Goal: Task Accomplishment & Management: Manage account settings

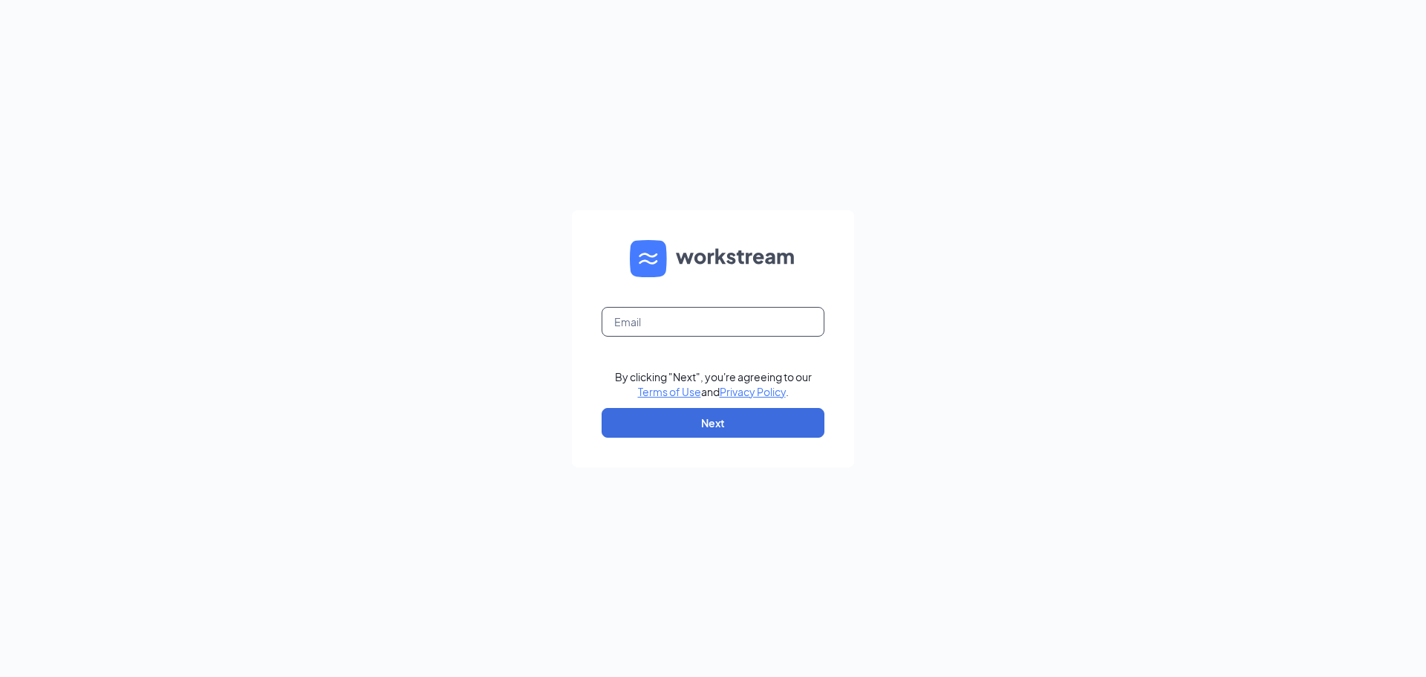
click at [645, 321] on input "text" at bounding box center [713, 322] width 223 height 30
type input "[PERSON_NAME][EMAIL_ADDRESS][DOMAIN_NAME]"
click at [682, 417] on button "Next" at bounding box center [713, 423] width 223 height 30
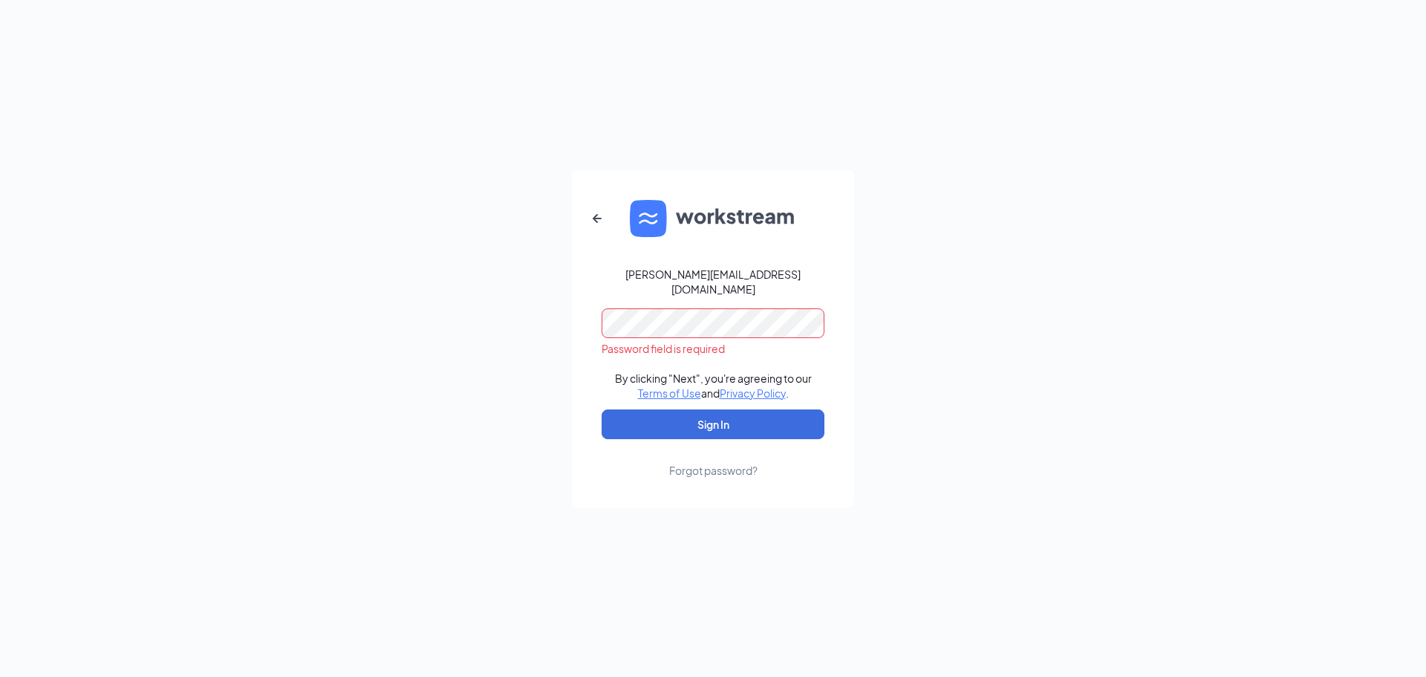
drag, startPoint x: 680, startPoint y: 330, endPoint x: 693, endPoint y: 463, distance: 133.6
click at [693, 463] on div "Forgot password?" at bounding box center [713, 470] width 88 height 15
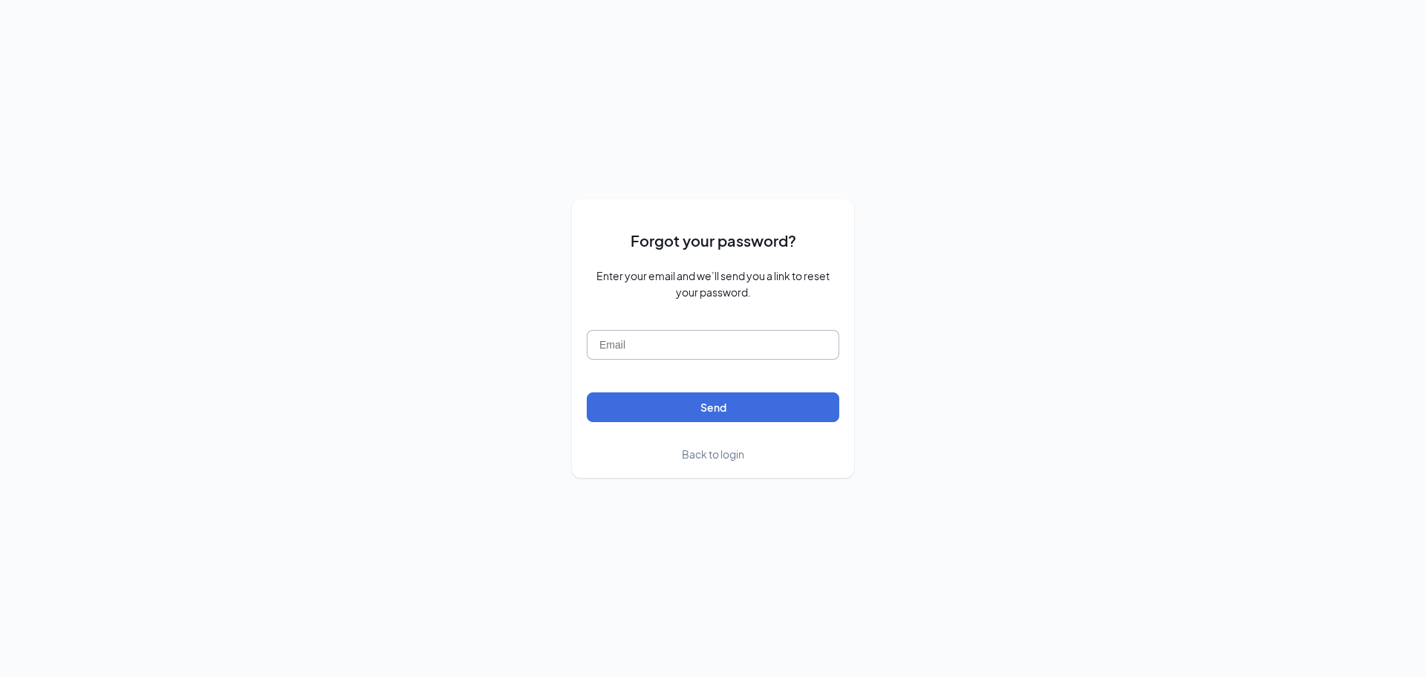
click at [647, 348] on input "text" at bounding box center [713, 345] width 252 height 30
type input "[PERSON_NAME][EMAIL_ADDRESS][DOMAIN_NAME]"
click at [587, 392] on button "Send" at bounding box center [713, 407] width 252 height 30
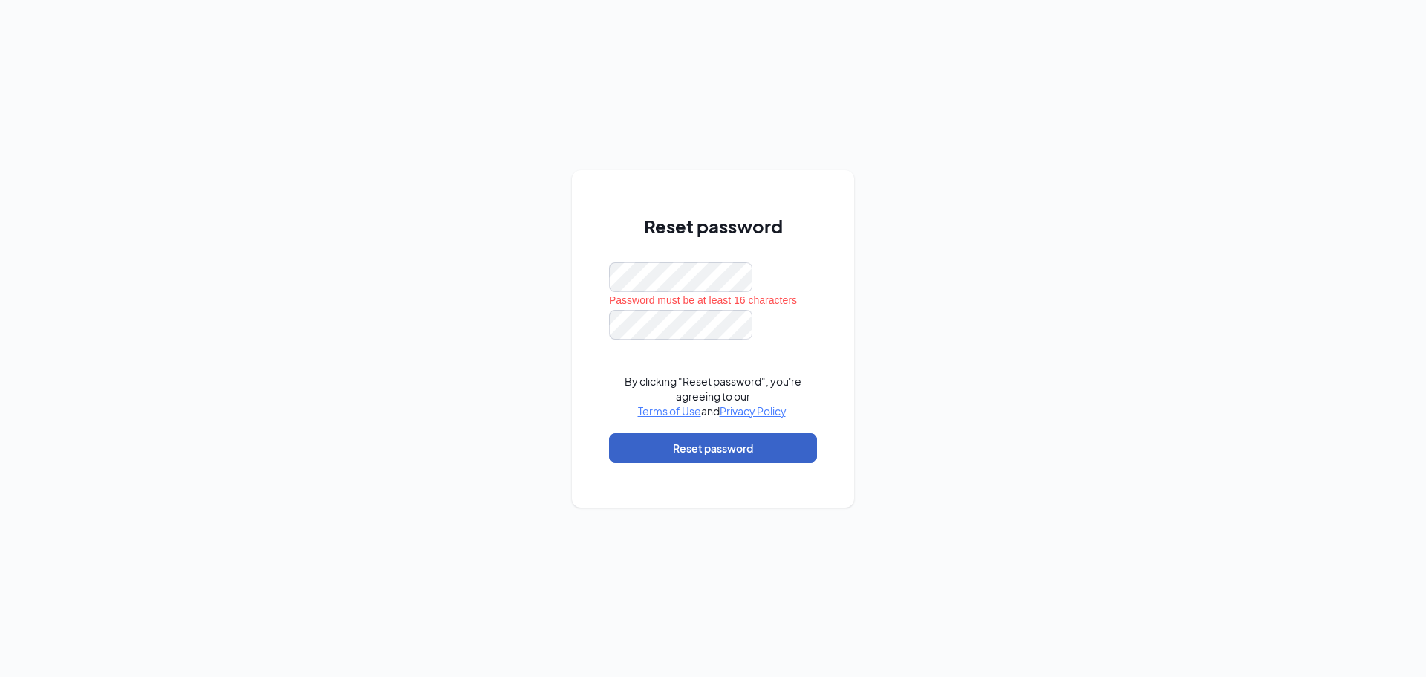
click at [697, 446] on button "Reset password" at bounding box center [713, 448] width 208 height 30
click at [571, 284] on div "Reset password Password must be at least 16 characters By clicking "Reset passw…" at bounding box center [713, 338] width 1426 height 677
click at [695, 449] on button "Reset password" at bounding box center [713, 448] width 208 height 30
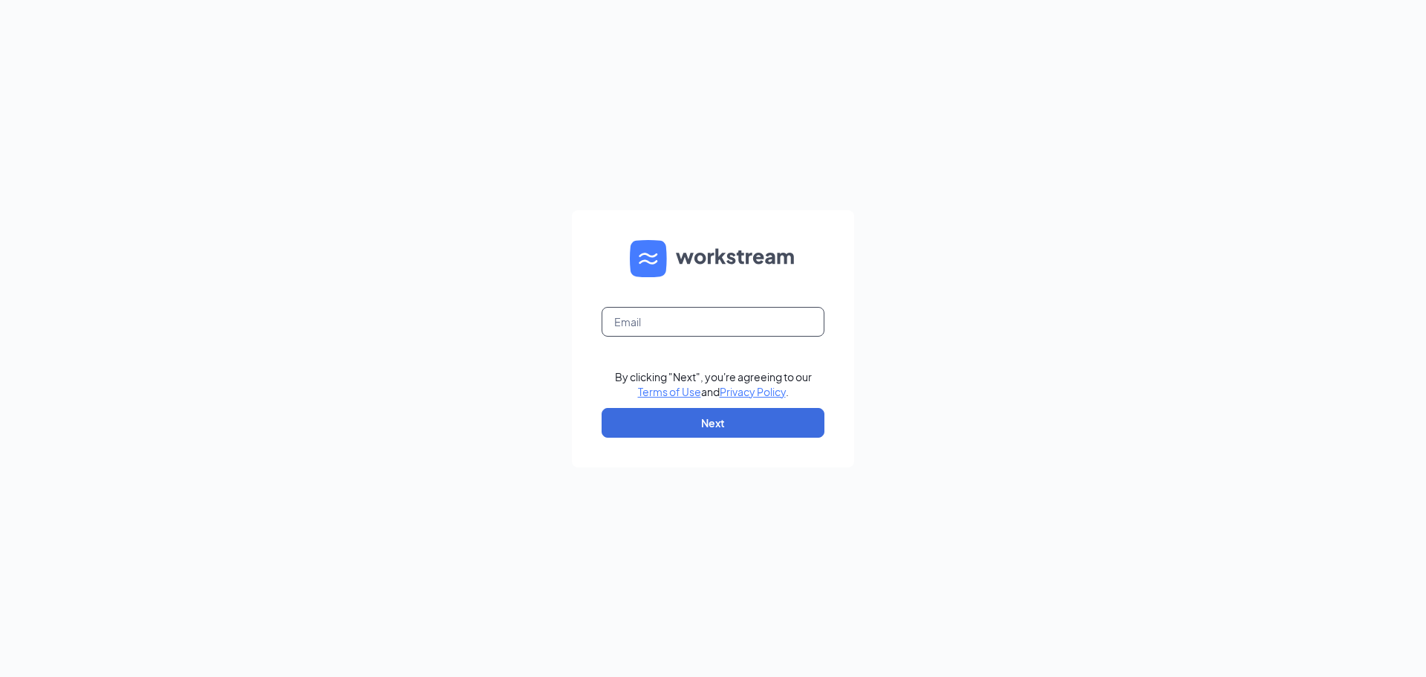
click at [688, 323] on input "text" at bounding box center [713, 322] width 223 height 30
type input "[PERSON_NAME][EMAIL_ADDRESS][DOMAIN_NAME]"
click at [700, 419] on button "Next" at bounding box center [713, 423] width 223 height 30
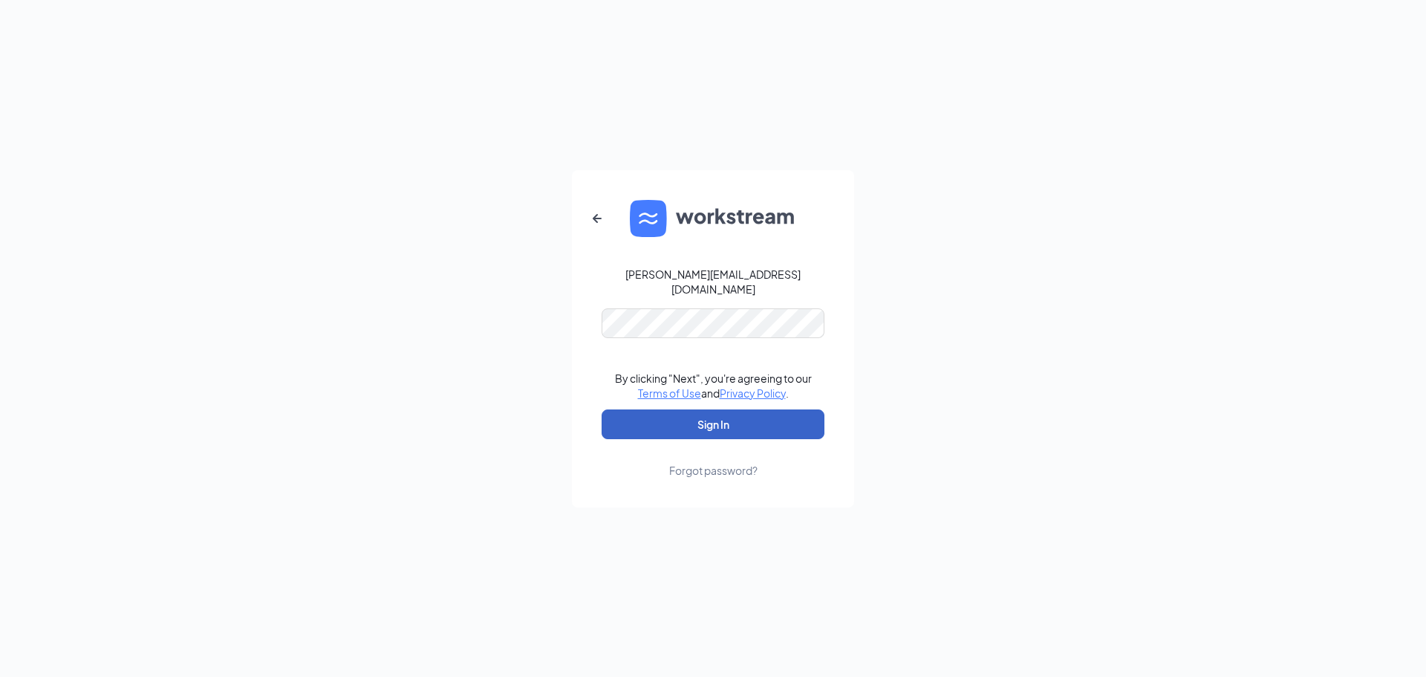
click at [693, 416] on button "Sign In" at bounding box center [713, 424] width 223 height 30
